Goal: Task Accomplishment & Management: Manage account settings

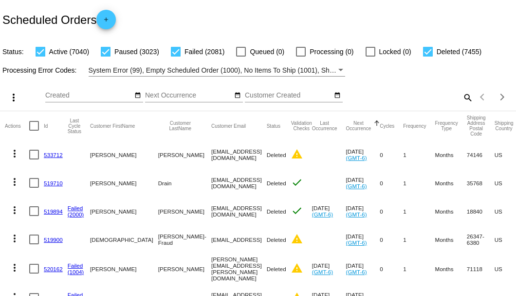
click at [462, 105] on mat-icon "search" at bounding box center [468, 97] width 12 height 15
click at [461, 99] on input "Search" at bounding box center [409, 96] width 129 height 8
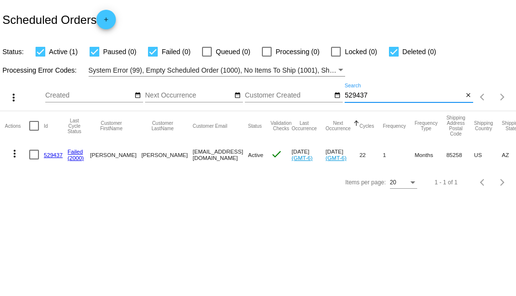
type input "529437"
click at [51, 155] on link "529437" at bounding box center [53, 154] width 19 height 6
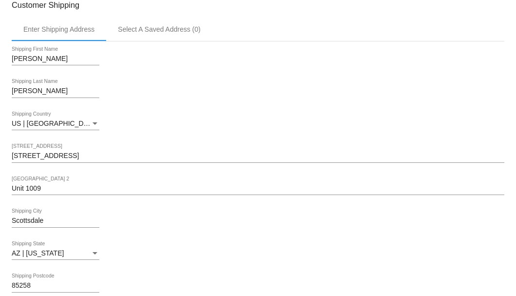
scroll to position [195, 0]
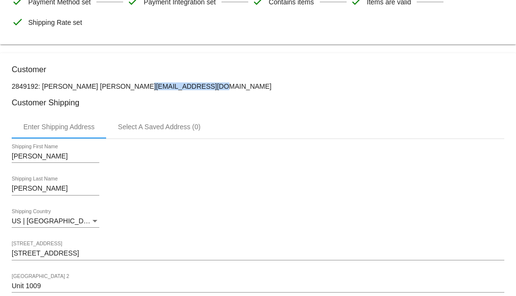
drag, startPoint x: 185, startPoint y: 84, endPoint x: 112, endPoint y: 84, distance: 73.1
click at [112, 84] on p "2849192: Marianne McKay-Cox mckaycoxm@gmail.com" at bounding box center [258, 86] width 493 height 8
copy p "mckaycoxm@gmail.com"
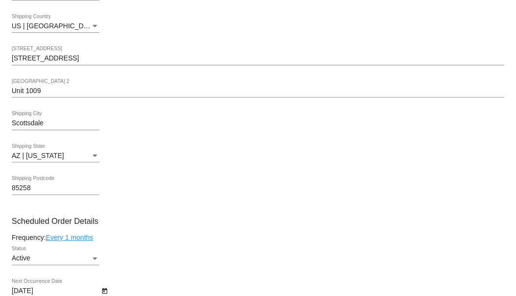
scroll to position [552, 0]
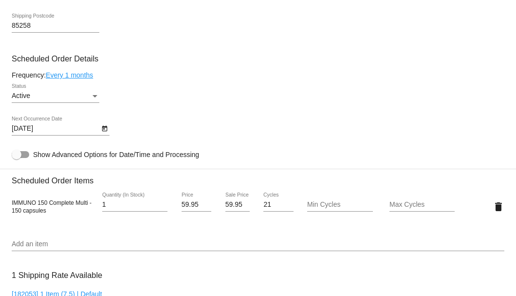
click at [109, 128] on button "Open calendar" at bounding box center [104, 128] width 10 height 10
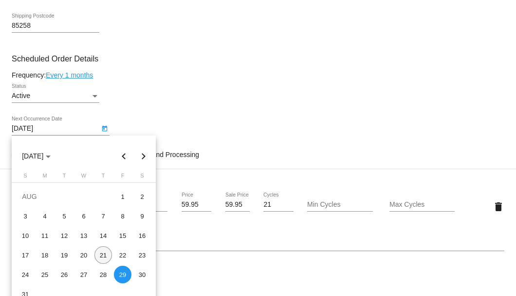
click at [106, 257] on div "21" at bounding box center [103, 255] width 18 height 18
type input "[DATE]"
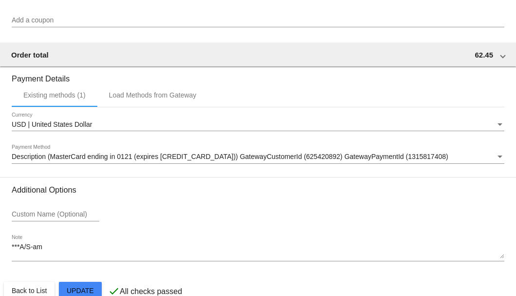
scroll to position [961, 0]
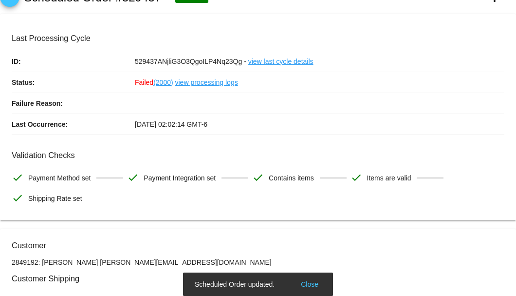
scroll to position [0, 0]
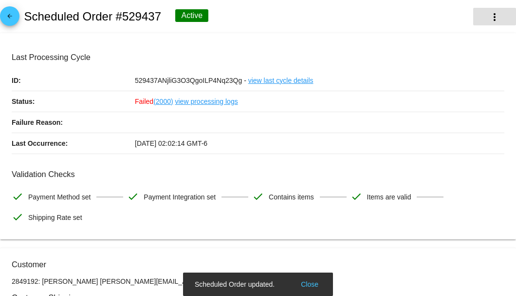
click at [489, 20] on mat-icon "more_vert" at bounding box center [495, 17] width 12 height 12
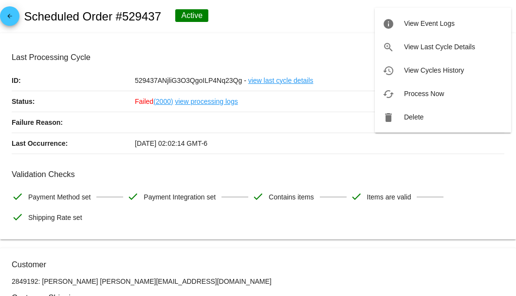
click at [426, 92] on span "Process Now" at bounding box center [424, 94] width 40 height 8
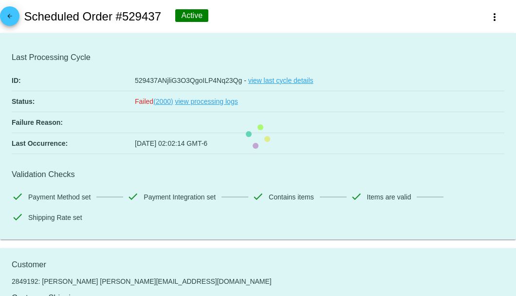
scroll to position [130, 0]
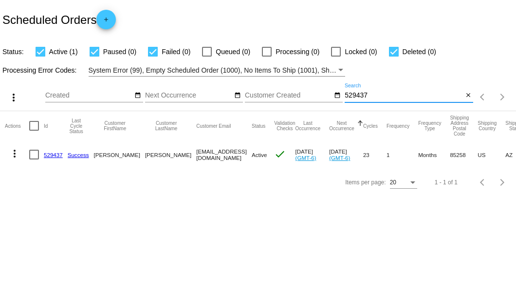
click at [348, 94] on input "529437" at bounding box center [404, 96] width 118 height 8
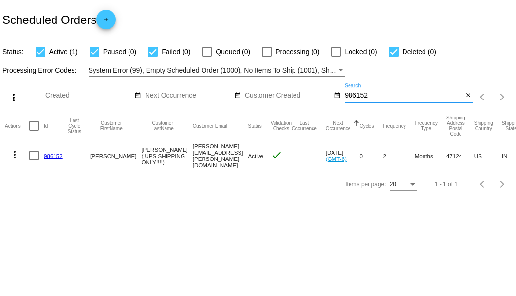
type input "986152"
click at [49, 154] on link "986152" at bounding box center [53, 155] width 19 height 6
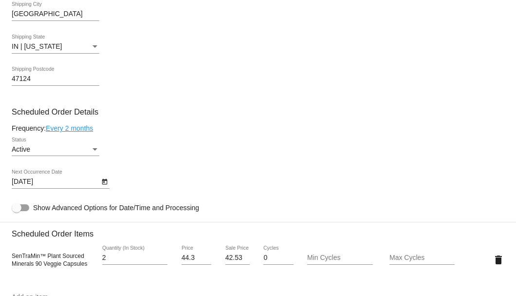
scroll to position [519, 0]
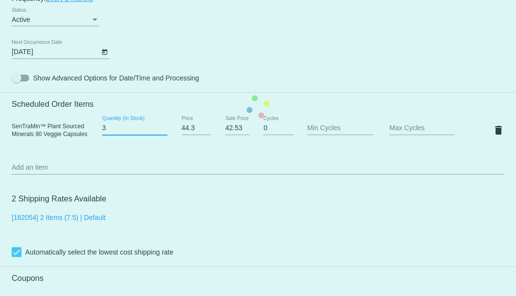
type input "3"
click at [162, 127] on input "3" at bounding box center [134, 128] width 65 height 8
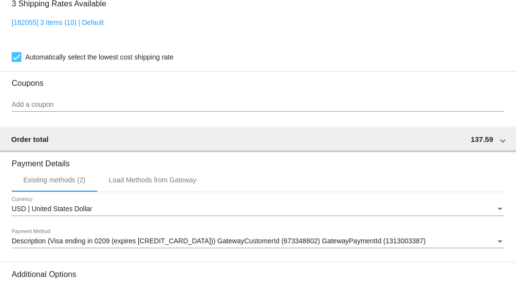
scroll to position [818, 0]
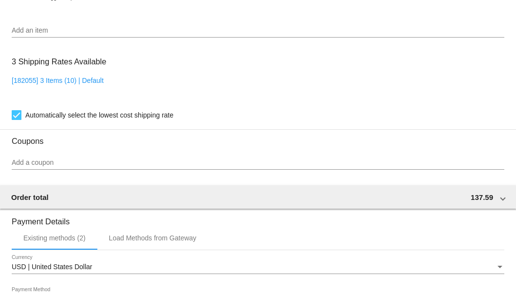
scroll to position [526, 0]
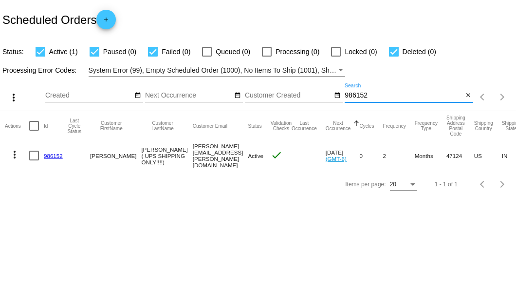
click at [354, 95] on input "986152" at bounding box center [404, 96] width 118 height 8
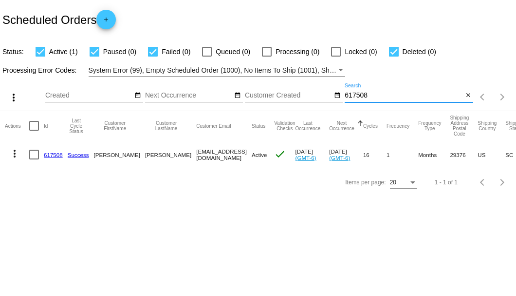
type input "617508"
click at [59, 153] on link "617508" at bounding box center [53, 154] width 19 height 6
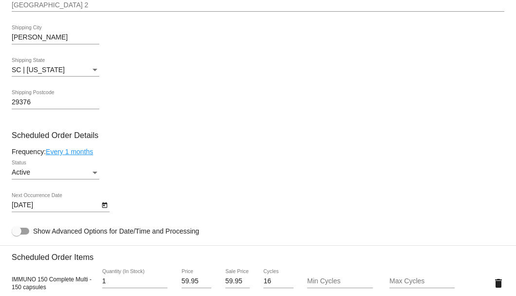
scroll to position [487, 0]
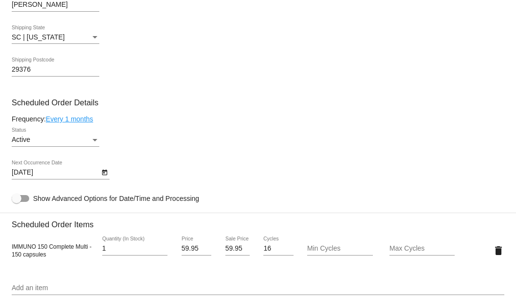
click at [105, 173] on icon "Open calendar" at bounding box center [104, 173] width 7 height 12
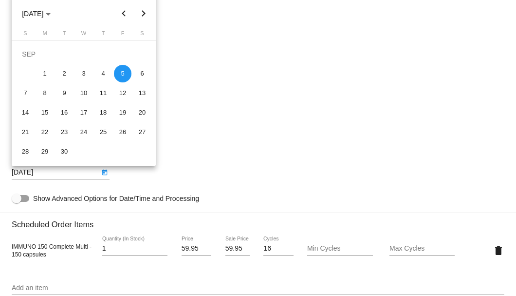
click at [148, 14] on button "Next month" at bounding box center [143, 13] width 19 height 19
click at [31, 72] on div "5" at bounding box center [26, 74] width 18 height 18
type input "10/5/2025"
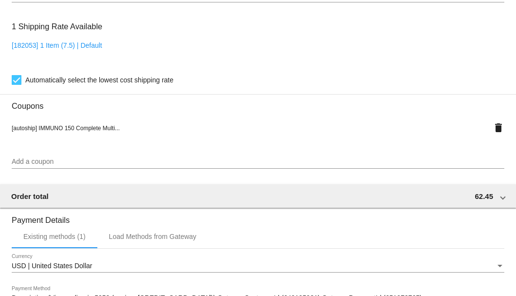
scroll to position [940, 0]
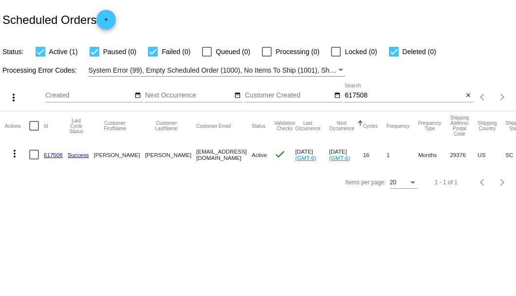
click at [358, 97] on input "617508" at bounding box center [404, 96] width 118 height 8
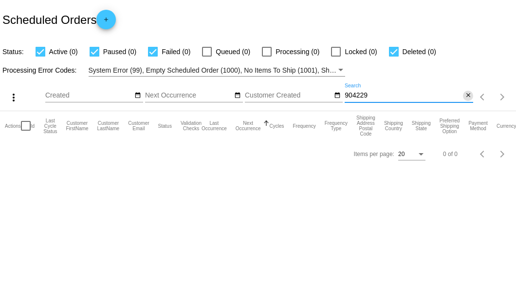
type input "904229"
click at [466, 96] on mat-icon "close" at bounding box center [468, 96] width 7 height 8
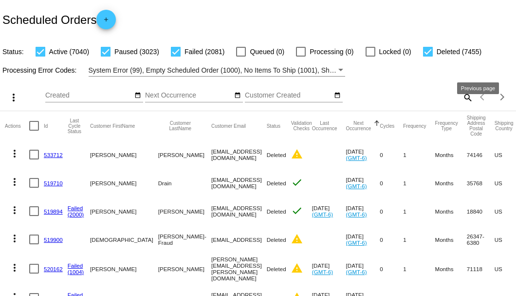
click at [462, 105] on mat-icon "search" at bounding box center [468, 97] width 12 height 15
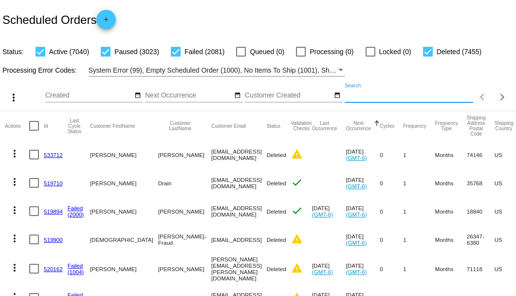
click at [460, 99] on input "Search" at bounding box center [409, 96] width 129 height 8
paste input "904029"
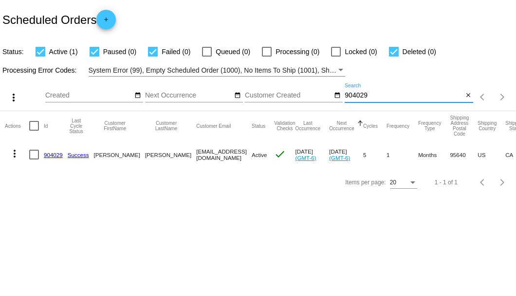
type input "904029"
click at [53, 155] on link "904029" at bounding box center [53, 154] width 19 height 6
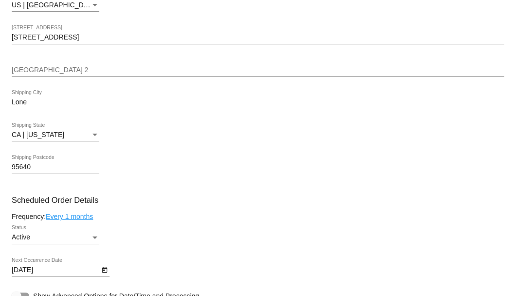
scroll to position [519, 0]
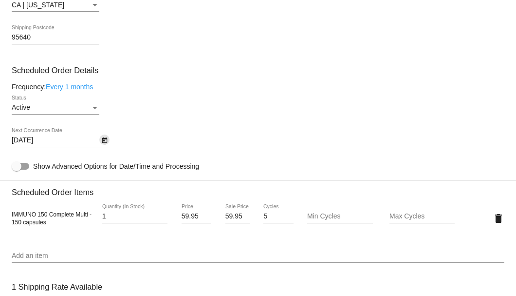
click at [104, 140] on icon "Open calendar" at bounding box center [104, 140] width 7 height 12
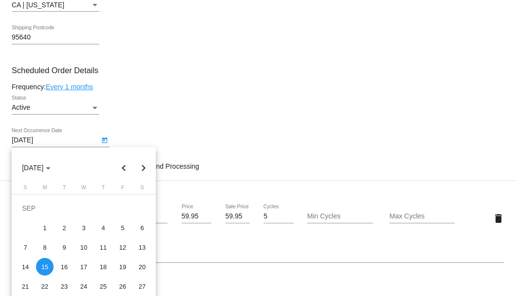
click at [141, 163] on button "Next month" at bounding box center [143, 167] width 19 height 19
click at [139, 246] on div "15" at bounding box center [142, 247] width 18 height 18
type input "11/15/2025"
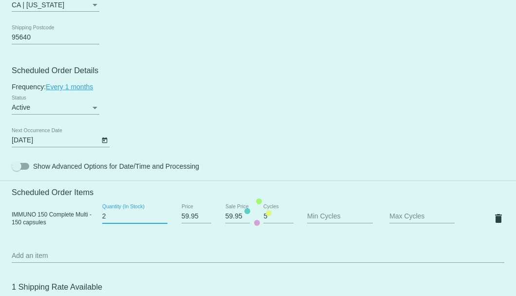
type input "2"
click at [163, 214] on input "2" at bounding box center [134, 216] width 65 height 8
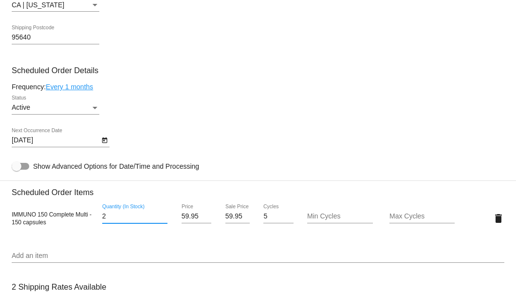
click at [81, 85] on link "Every 1 months" at bounding box center [69, 87] width 47 height 8
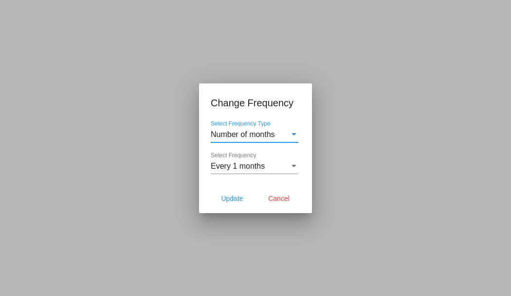
click at [232, 170] on span "Every 1 months" at bounding box center [238, 166] width 54 height 8
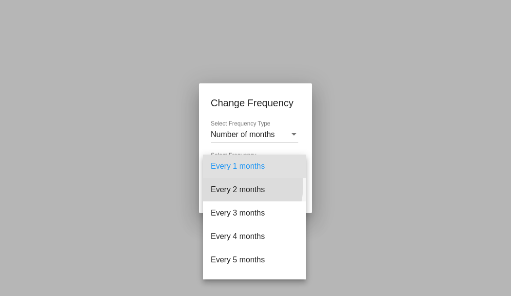
click at [233, 186] on span "Every 2 months" at bounding box center [255, 189] width 88 height 23
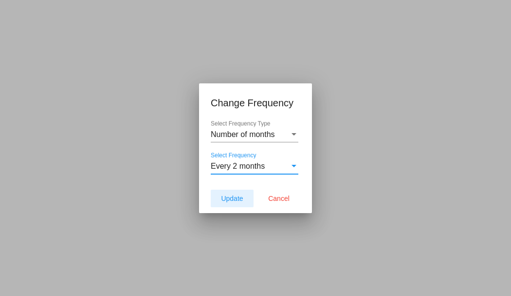
click at [233, 196] on span "Update" at bounding box center [232, 198] width 22 height 8
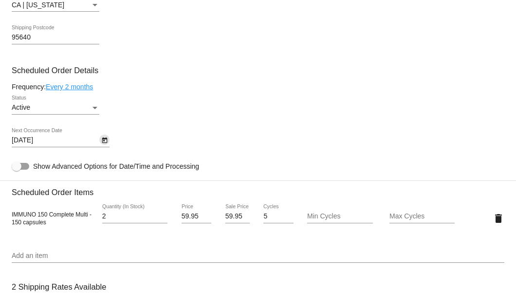
click at [106, 141] on icon "Open calendar" at bounding box center [104, 140] width 5 height 6
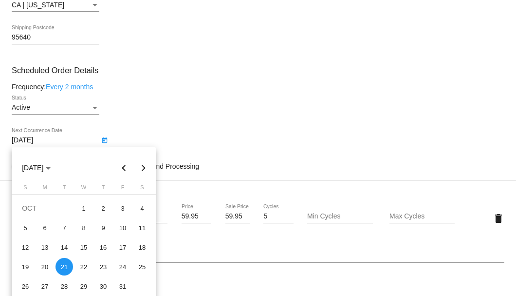
click at [142, 168] on button "Next month" at bounding box center [143, 167] width 19 height 19
click at [143, 250] on div "15" at bounding box center [142, 247] width 18 height 18
type input "11/15/2025"
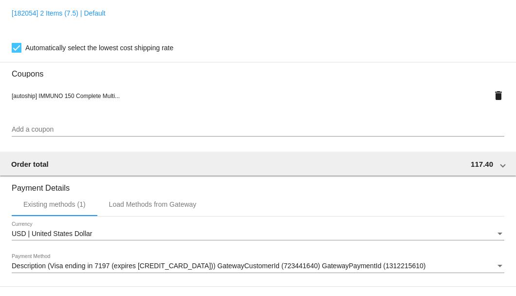
scroll to position [940, 0]
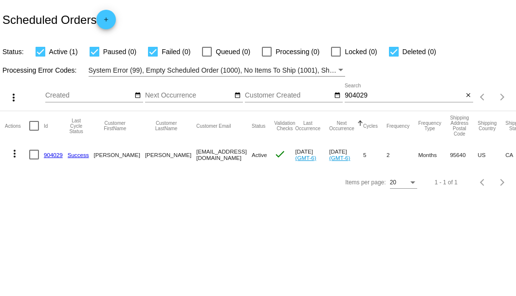
click at [351, 95] on input "904029" at bounding box center [404, 96] width 118 height 8
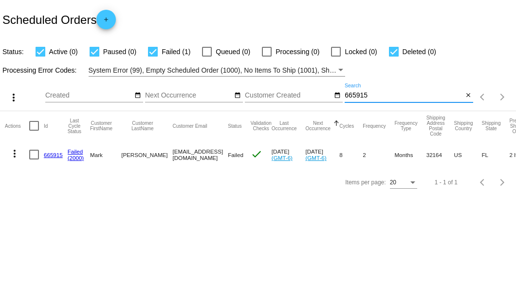
type input "665915"
click at [53, 155] on link "665915" at bounding box center [53, 154] width 19 height 6
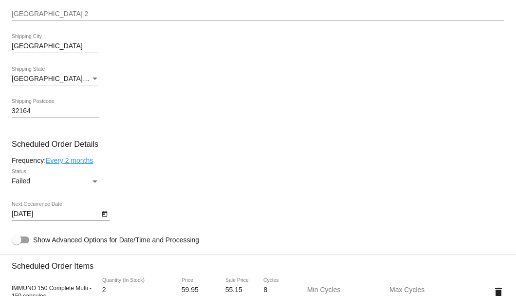
scroll to position [617, 0]
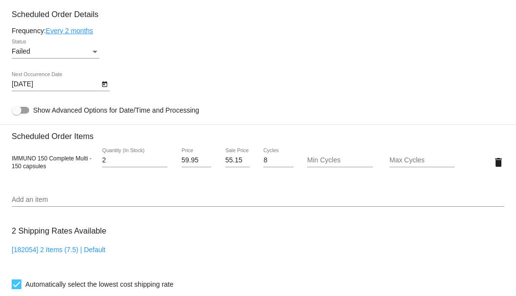
click at [95, 52] on div "Status" at bounding box center [95, 52] width 5 height 2
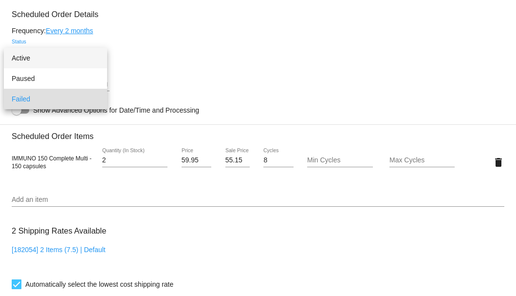
click at [79, 61] on span "Active" at bounding box center [56, 58] width 88 height 20
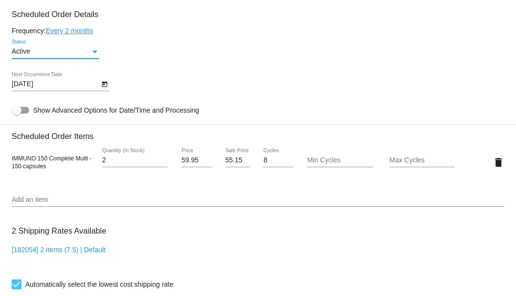
click at [107, 82] on icon "Open calendar" at bounding box center [104, 84] width 7 height 12
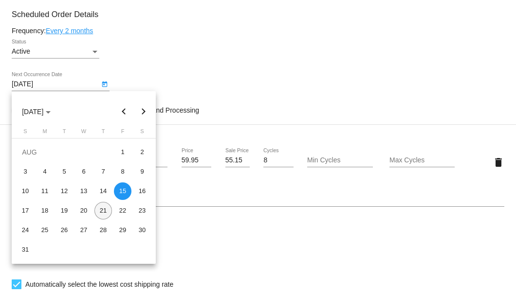
click at [103, 208] on div "21" at bounding box center [103, 211] width 18 height 18
type input "8/21/2025"
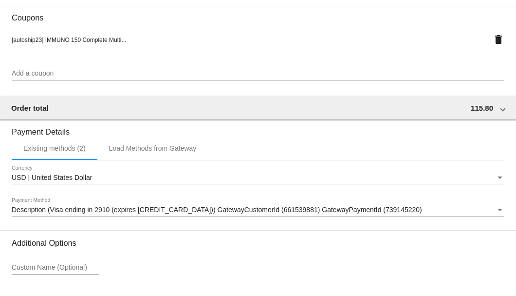
scroll to position [981, 0]
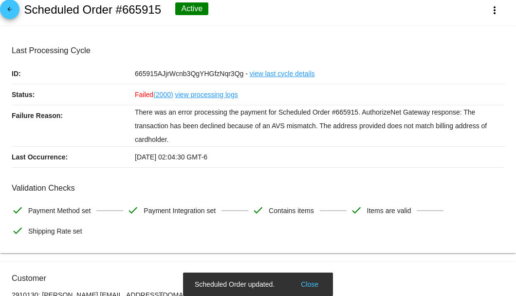
scroll to position [0, 0]
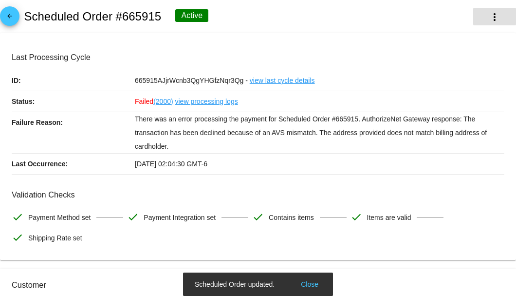
click at [483, 21] on button "more_vert" at bounding box center [494, 17] width 43 height 18
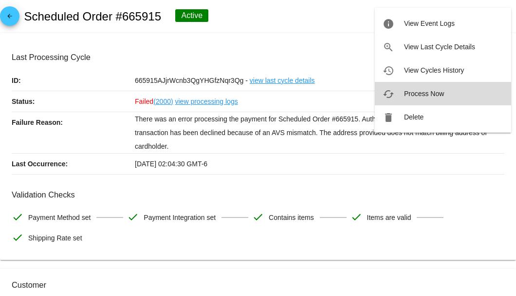
click at [424, 95] on span "Process Now" at bounding box center [424, 94] width 40 height 8
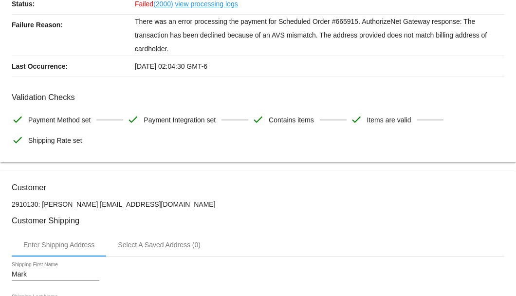
scroll to position [186, 0]
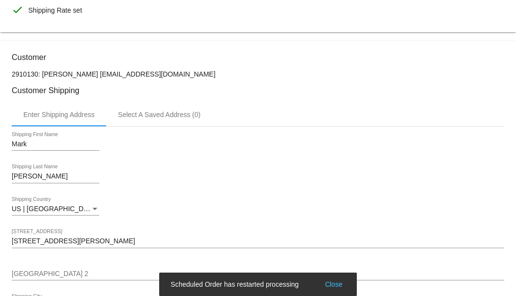
drag, startPoint x: 179, startPoint y: 74, endPoint x: 94, endPoint y: 74, distance: 85.7
click at [94, 74] on p "2910130: Mark Harrington mwharrington07@gmail.com" at bounding box center [258, 74] width 493 height 8
copy p "[EMAIL_ADDRESS][DOMAIN_NAME]"
